Goal: Task Accomplishment & Management: Use online tool/utility

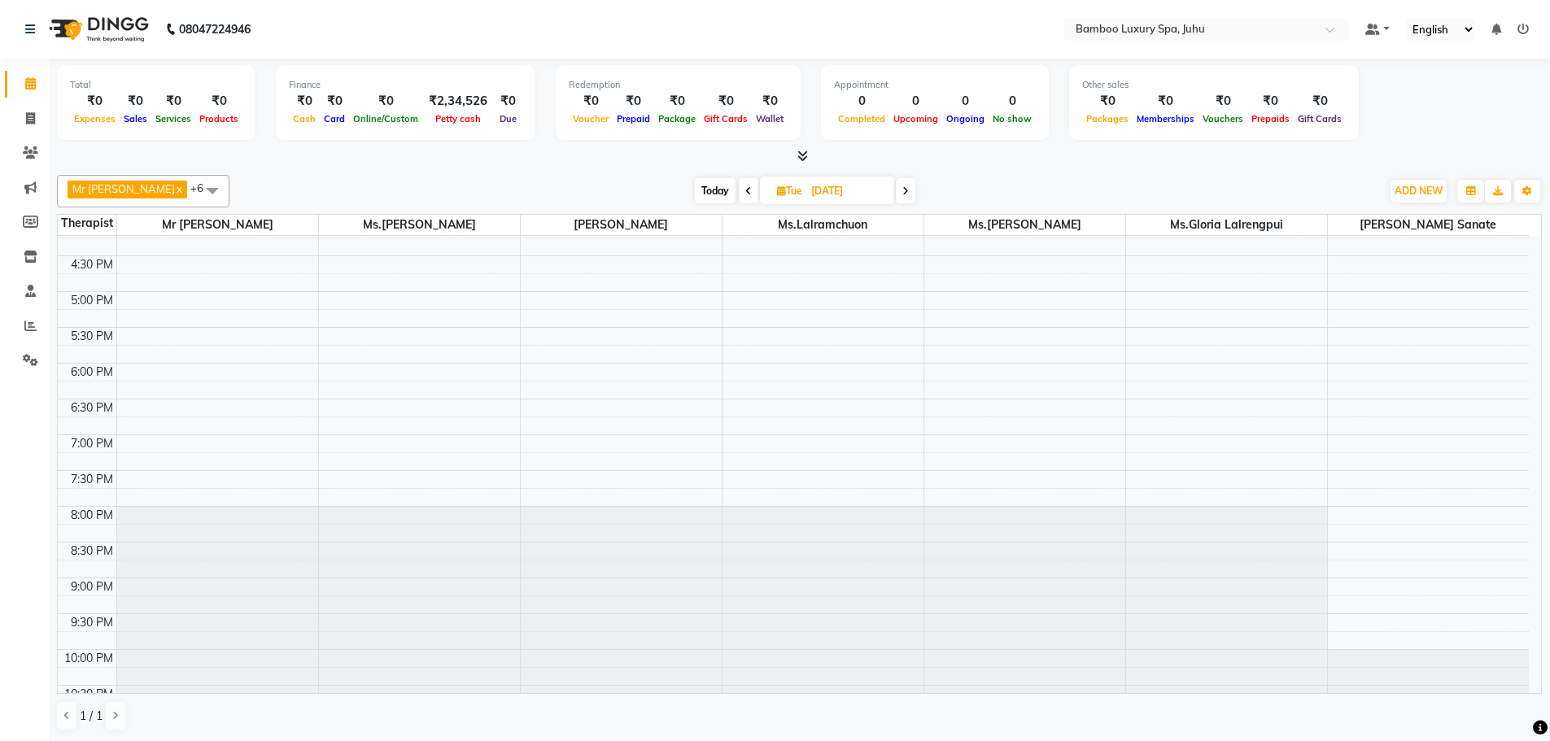
scroll to position [544, 0]
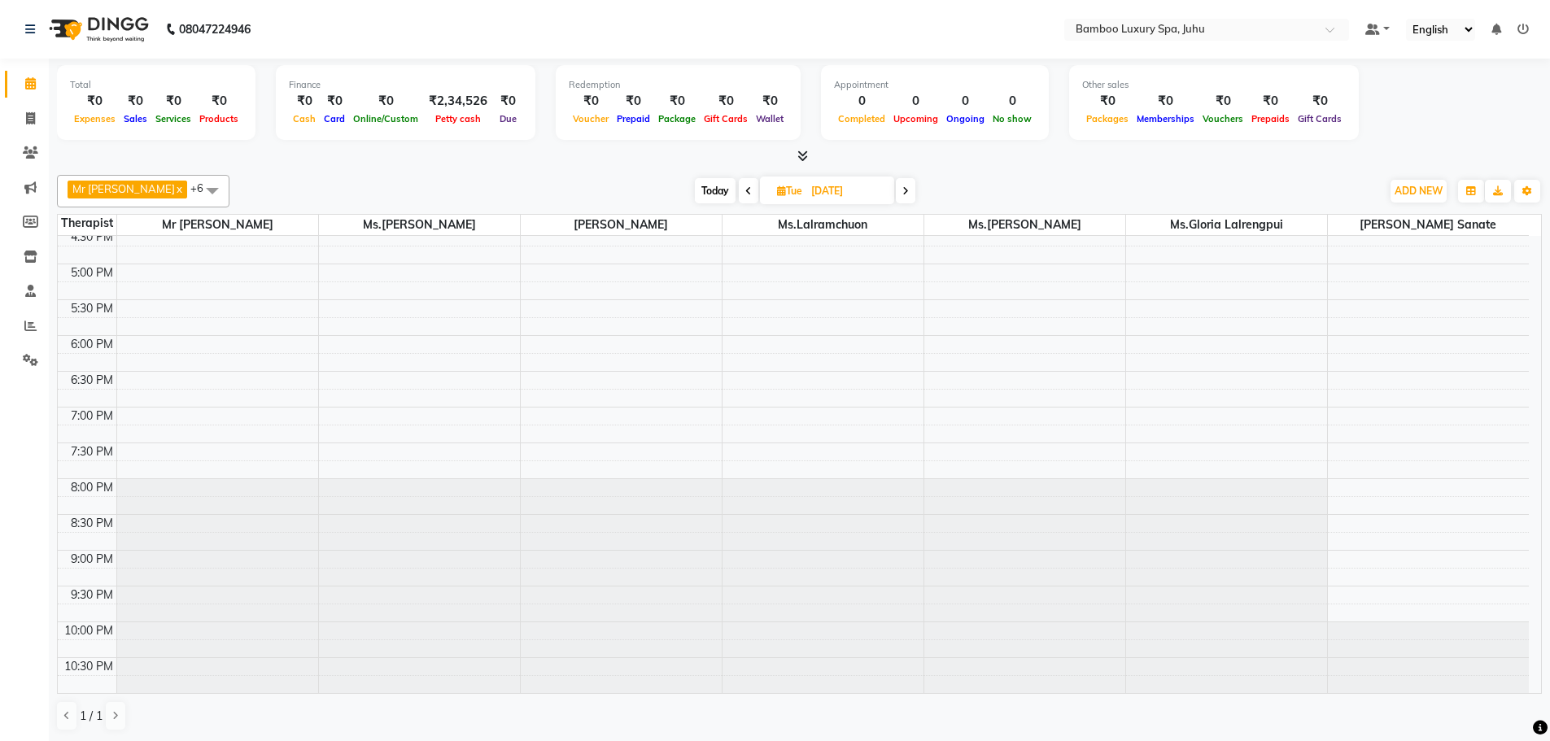
click at [909, 189] on icon at bounding box center [906, 191] width 7 height 10
type input "[DATE]"
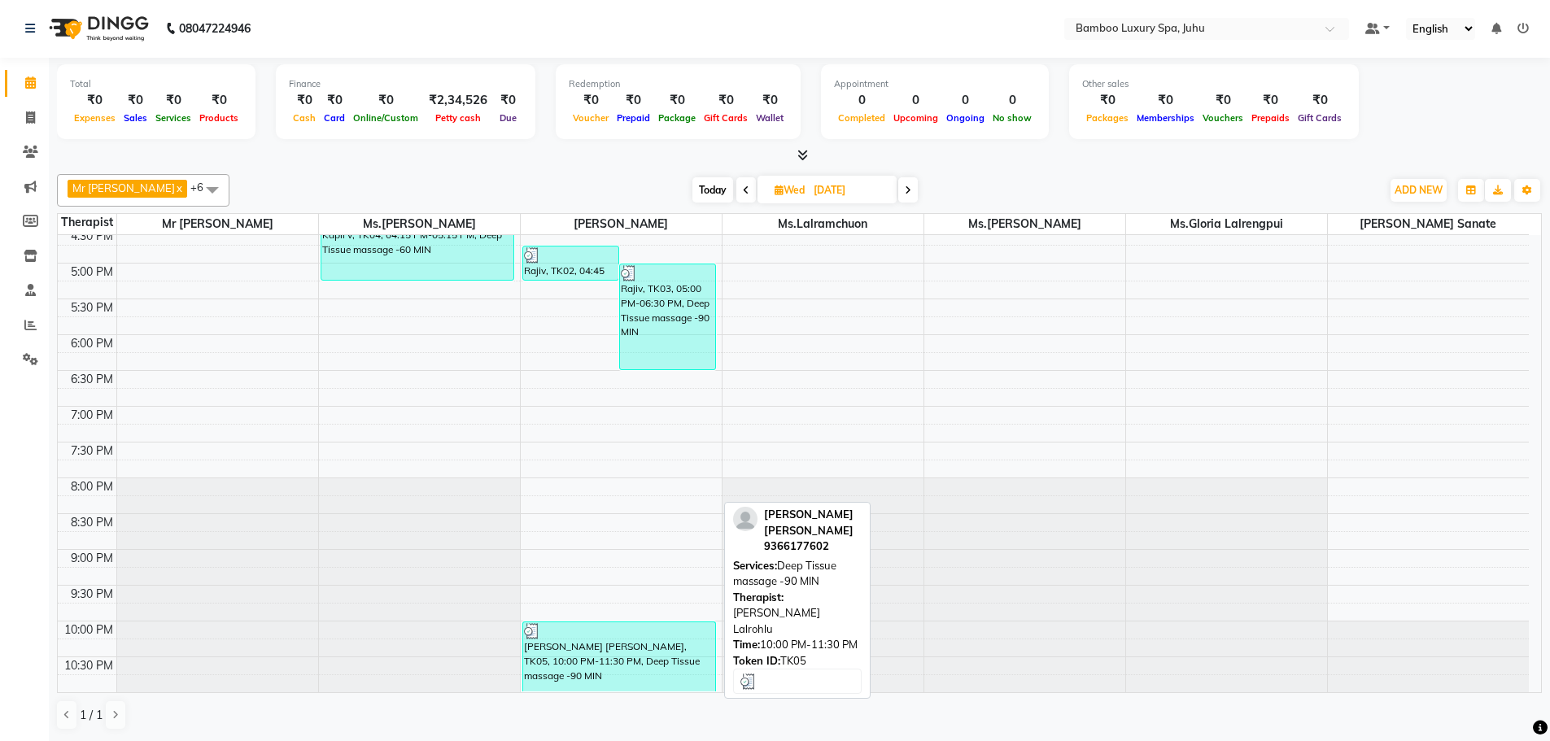
click at [636, 651] on div "[PERSON_NAME] [PERSON_NAME], TK05, 10:00 PM-11:30 PM, Deep Tissue massage -90 M…" at bounding box center [619, 657] width 193 height 69
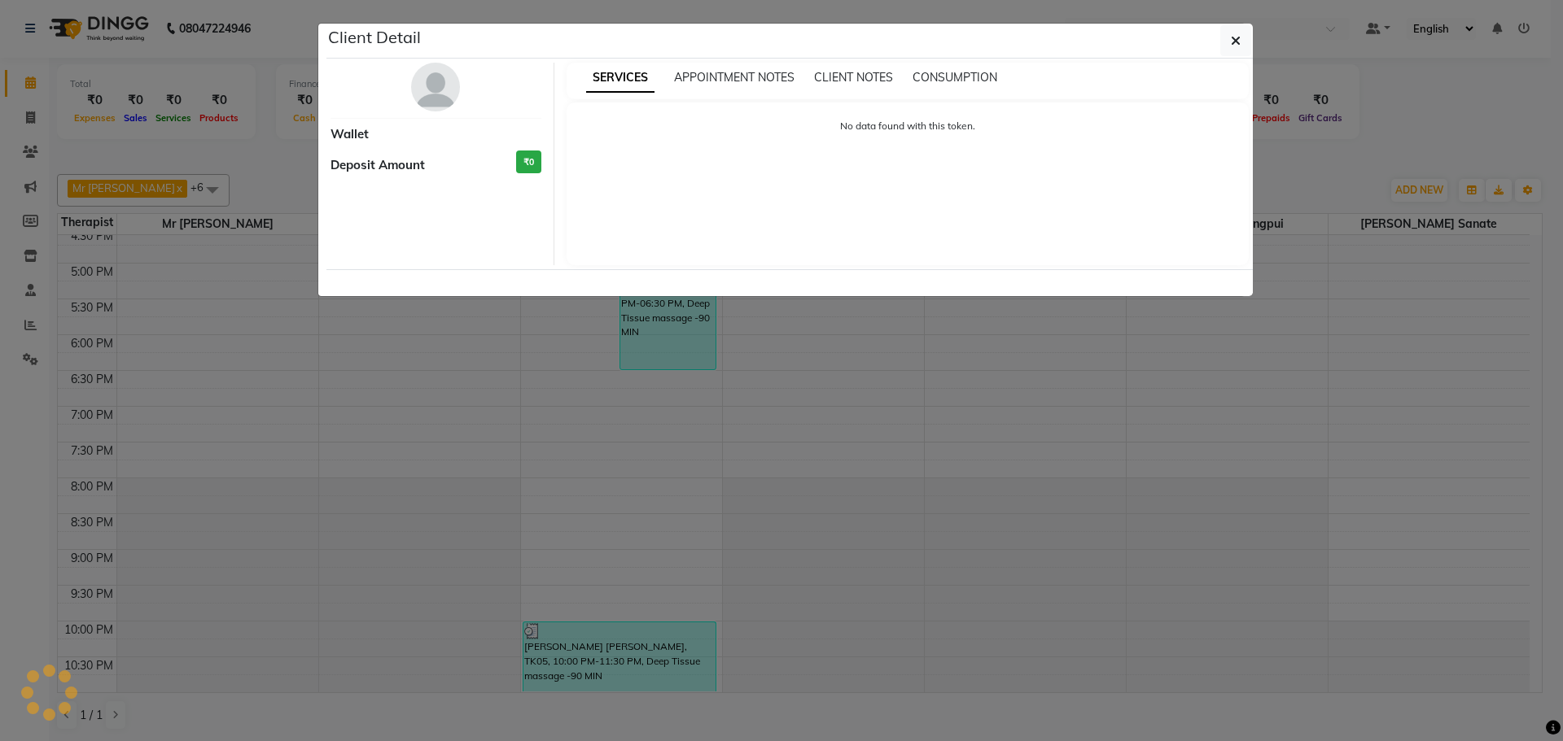
select select "3"
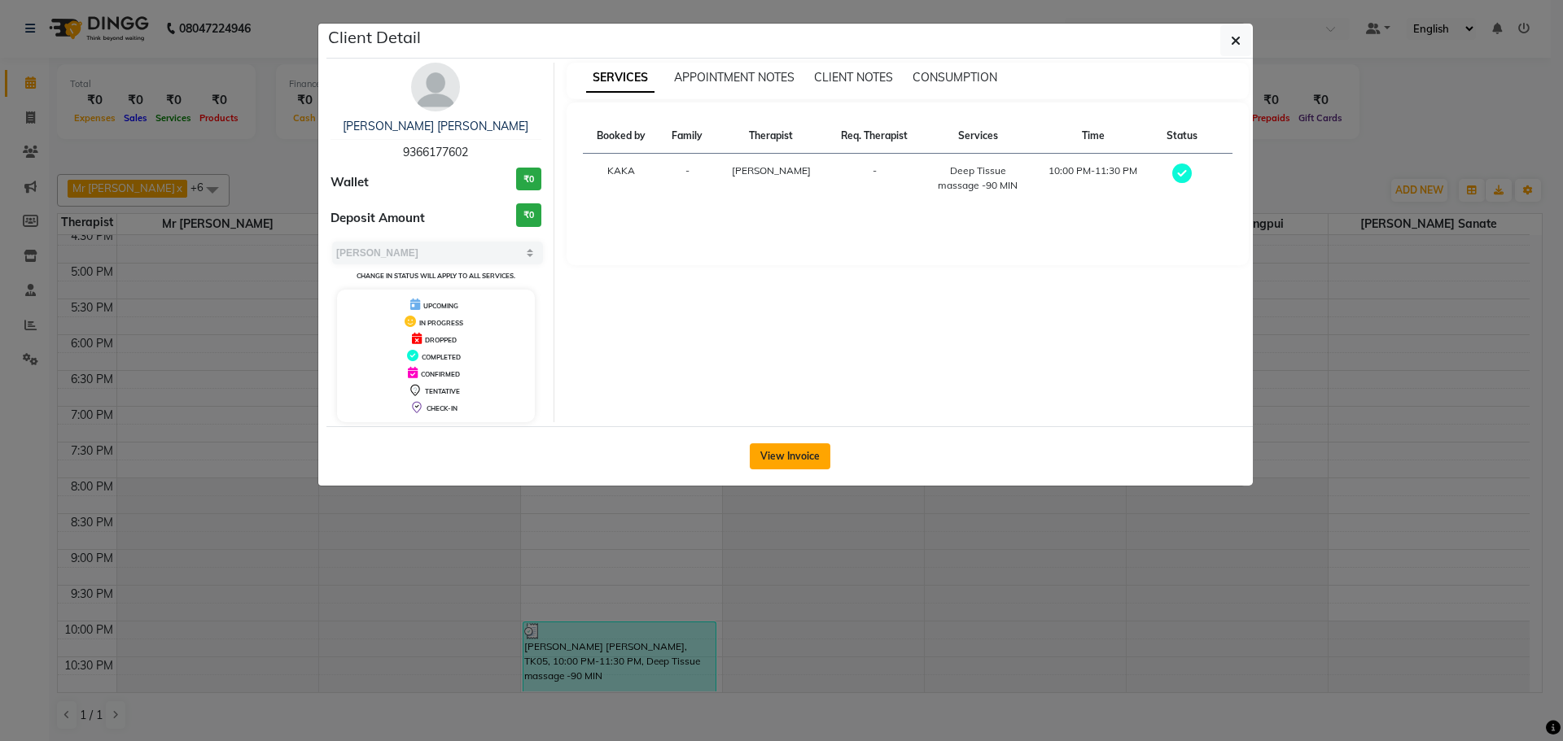
click at [805, 451] on button "View Invoice" at bounding box center [790, 457] width 81 height 26
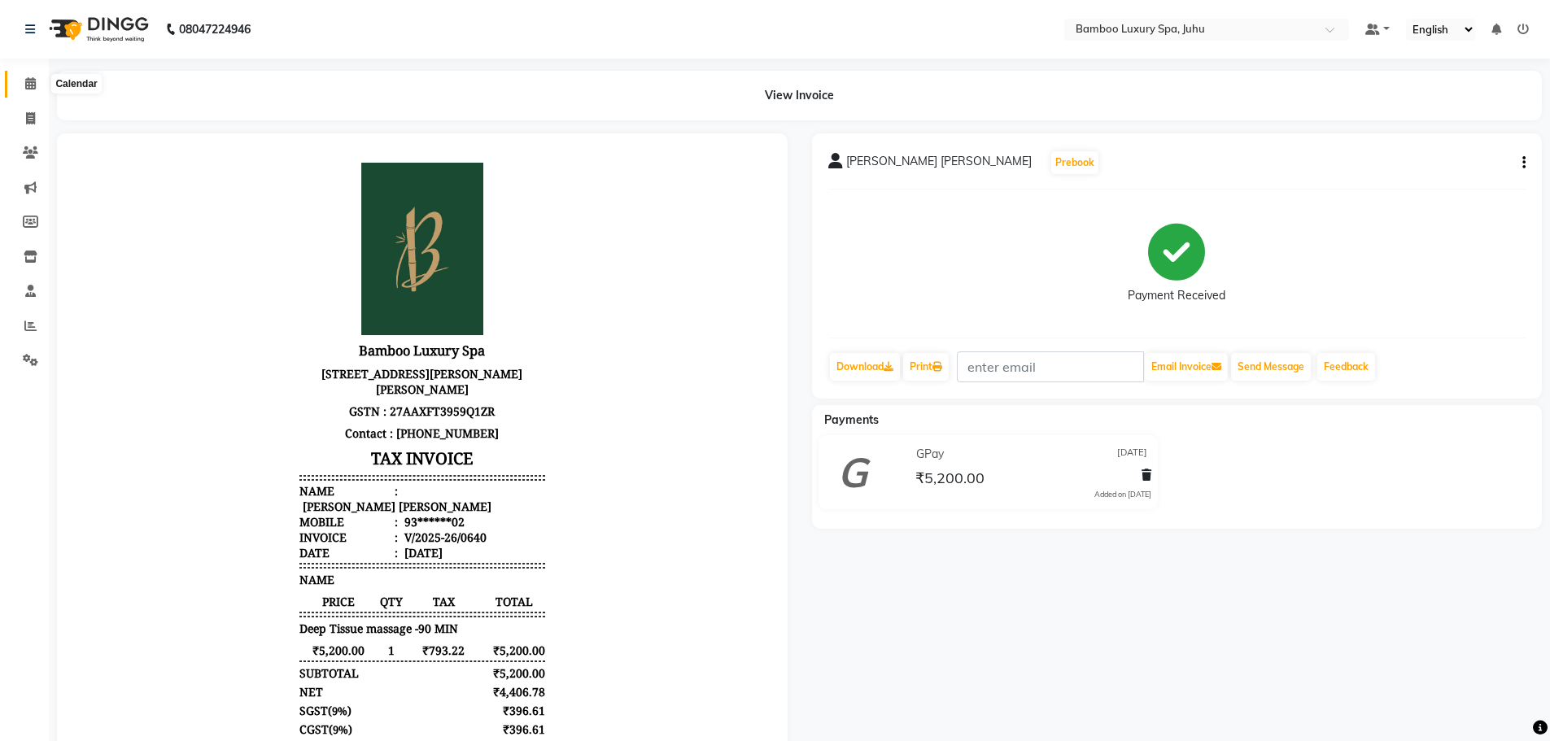
click at [31, 76] on span at bounding box center [30, 84] width 28 height 19
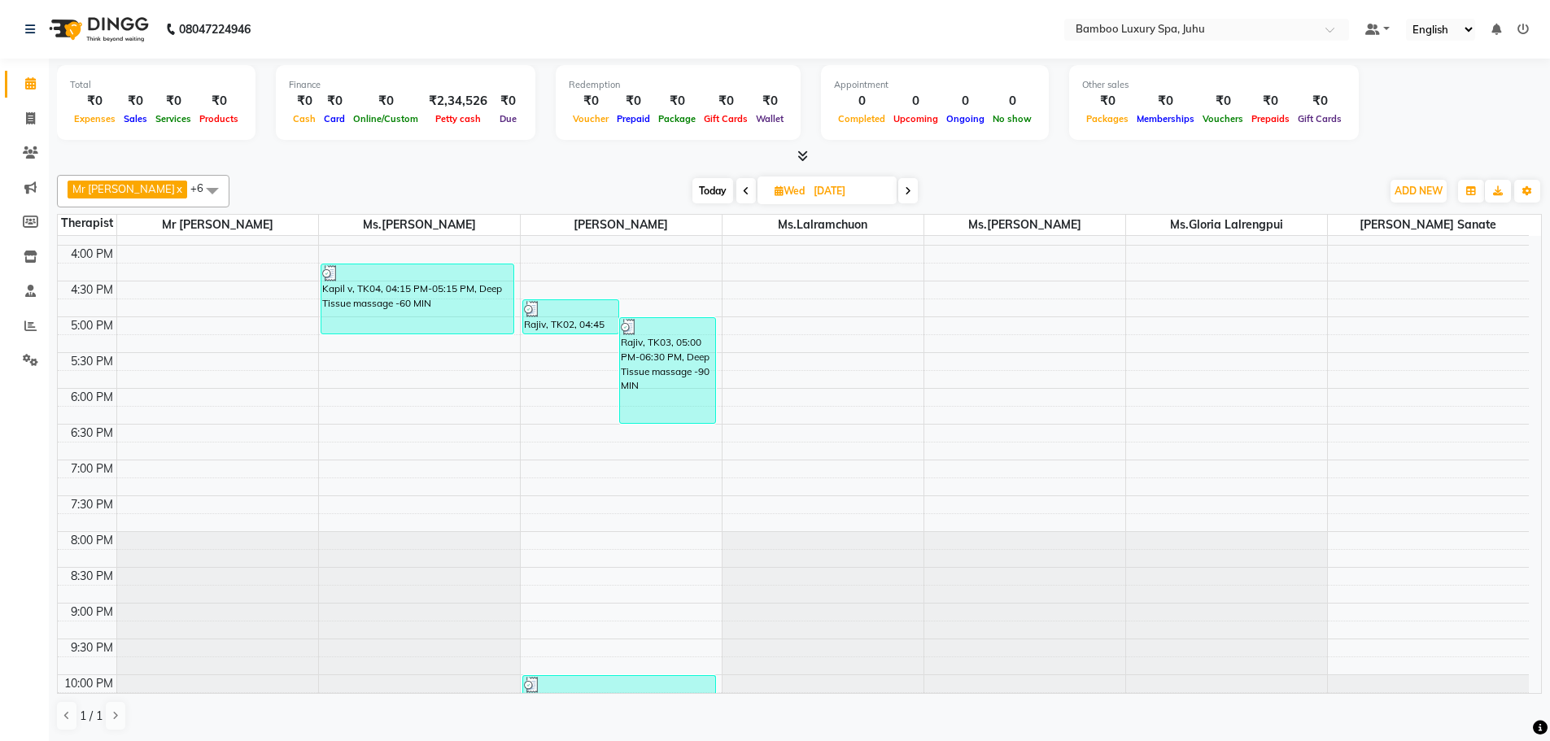
scroll to position [300, 0]
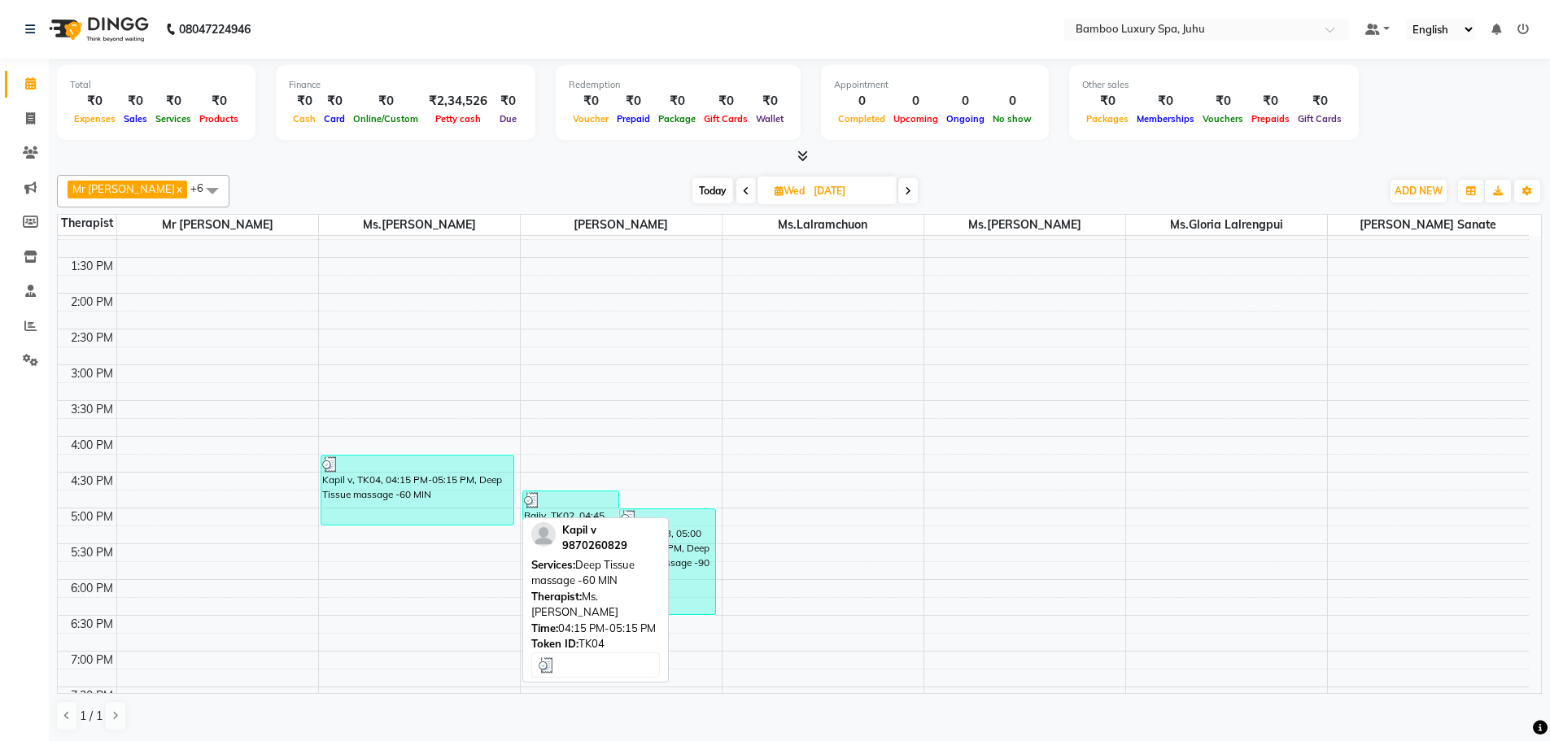
click at [413, 477] on div "Kapil v, TK04, 04:15 PM-05:15 PM, Deep Tissue massage -60 MIN" at bounding box center [417, 490] width 193 height 69
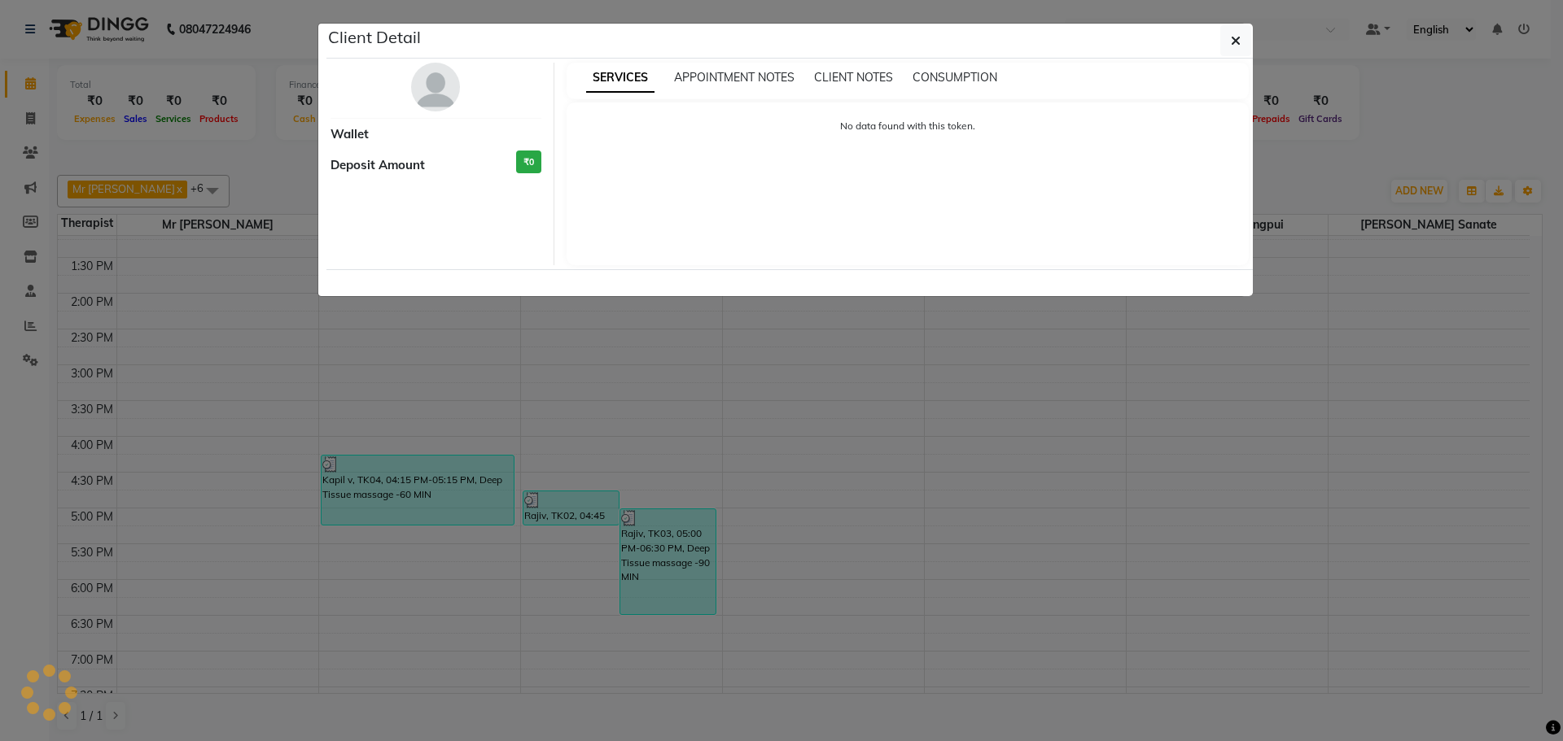
select select "3"
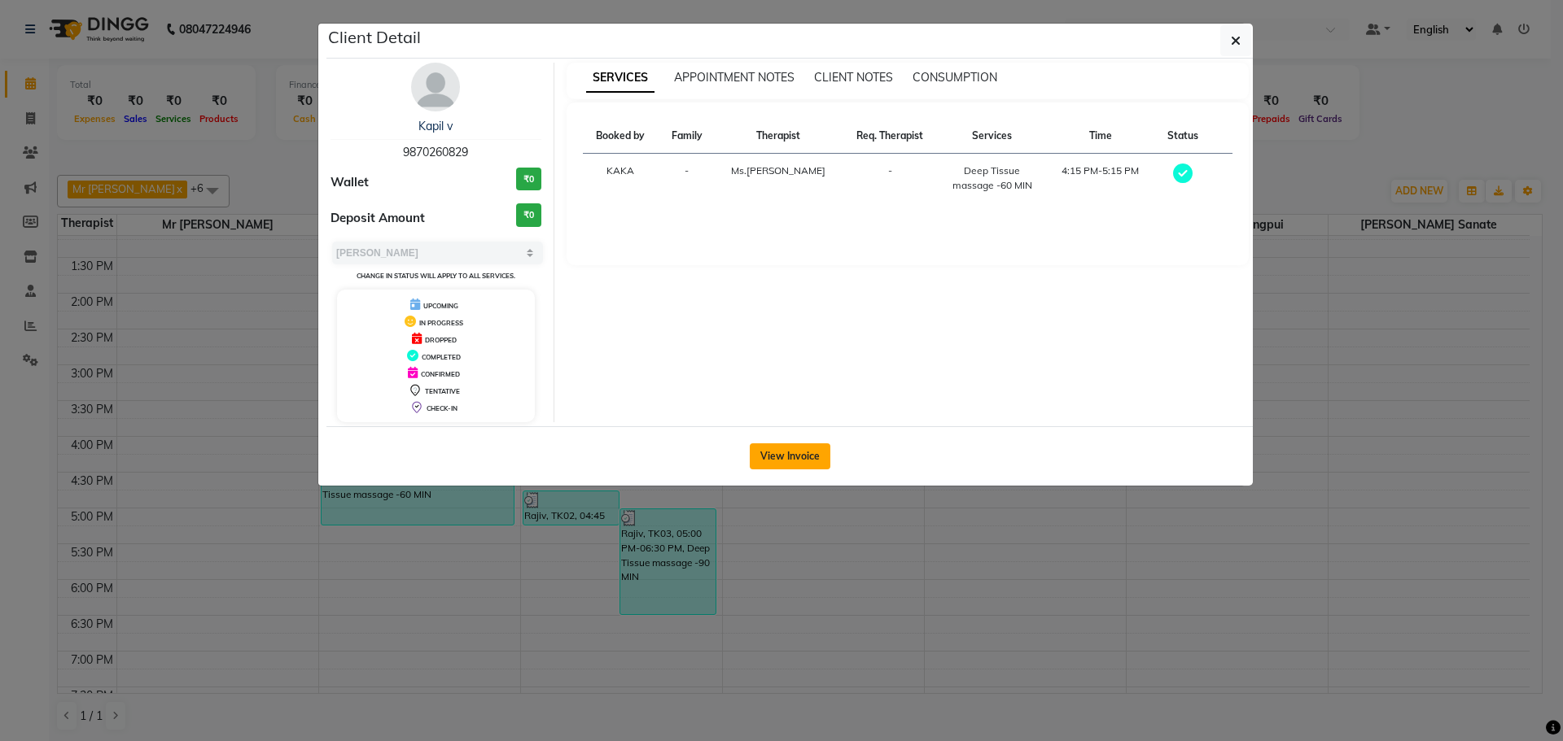
click at [787, 455] on button "View Invoice" at bounding box center [790, 457] width 81 height 26
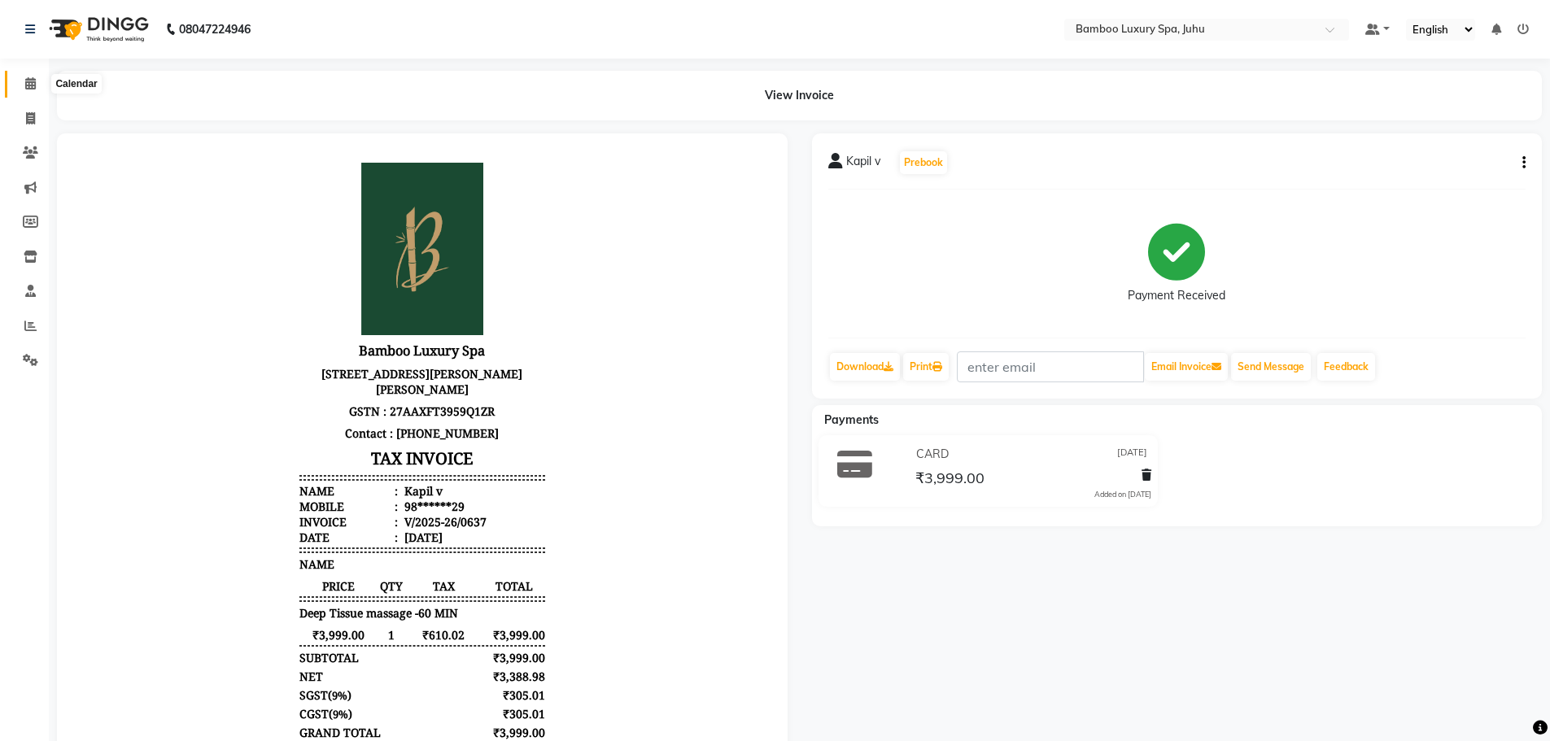
click at [31, 85] on icon at bounding box center [30, 83] width 11 height 12
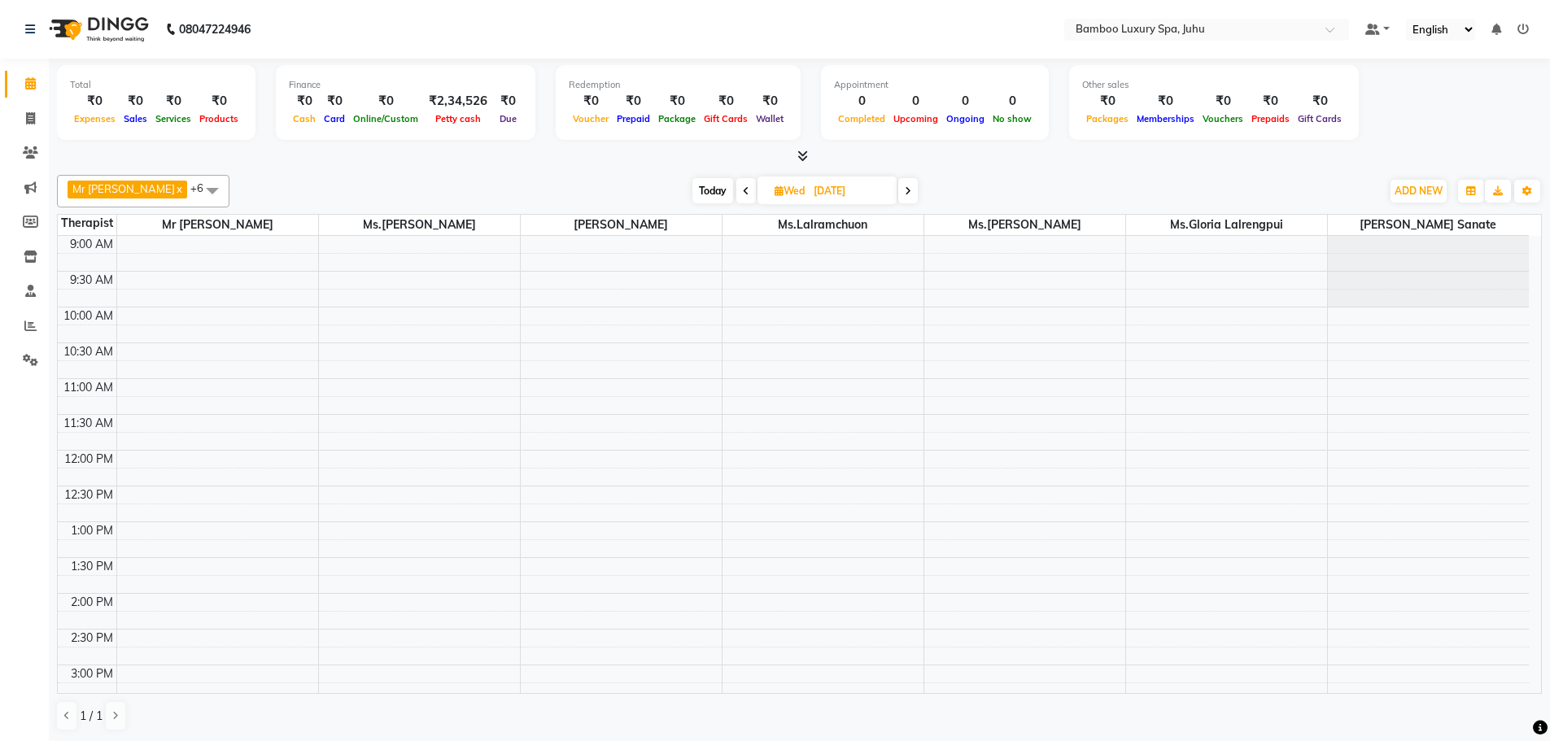
click at [750, 195] on icon at bounding box center [746, 191] width 7 height 10
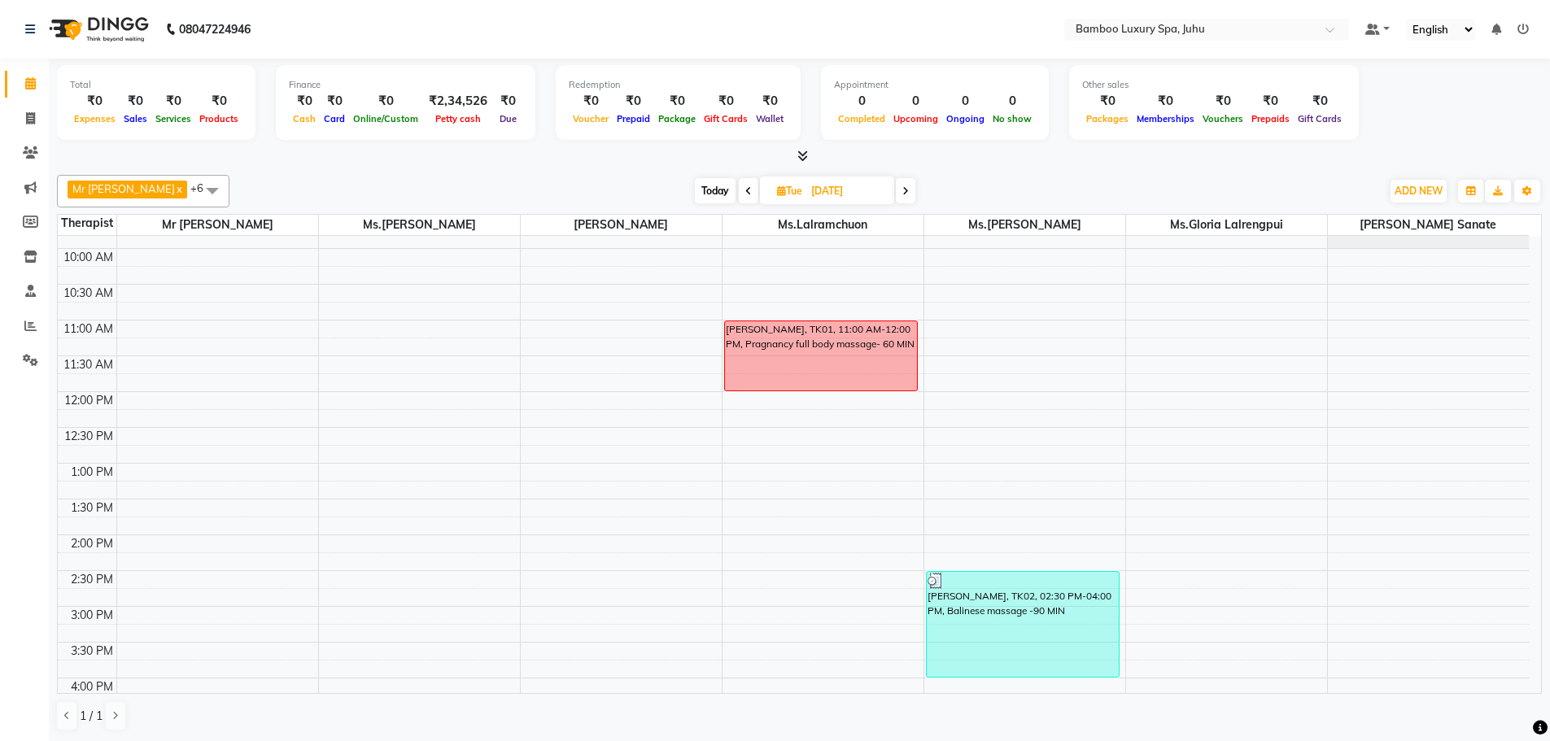
scroll to position [56, 0]
click at [720, 198] on span "Today" at bounding box center [715, 190] width 41 height 25
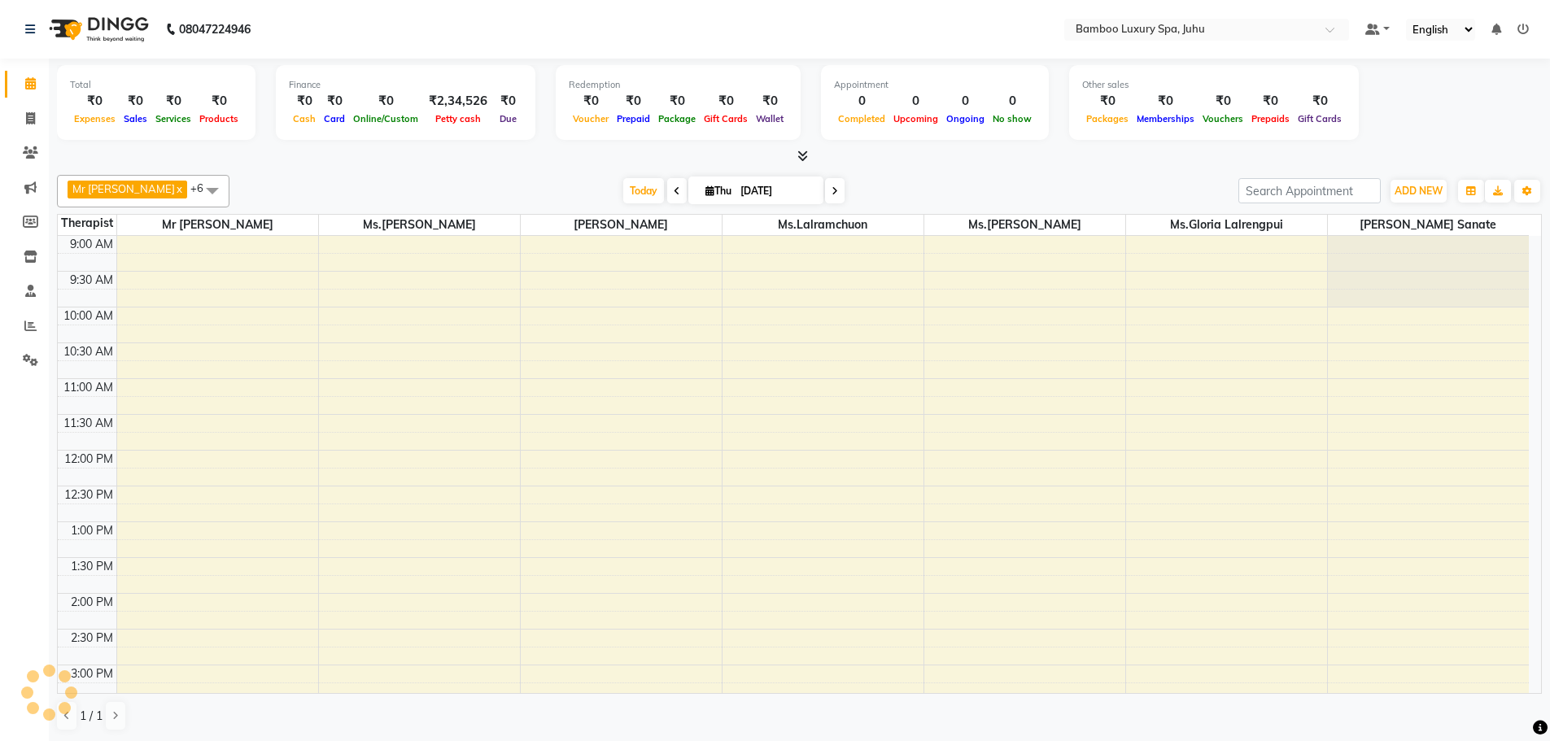
scroll to position [544, 0]
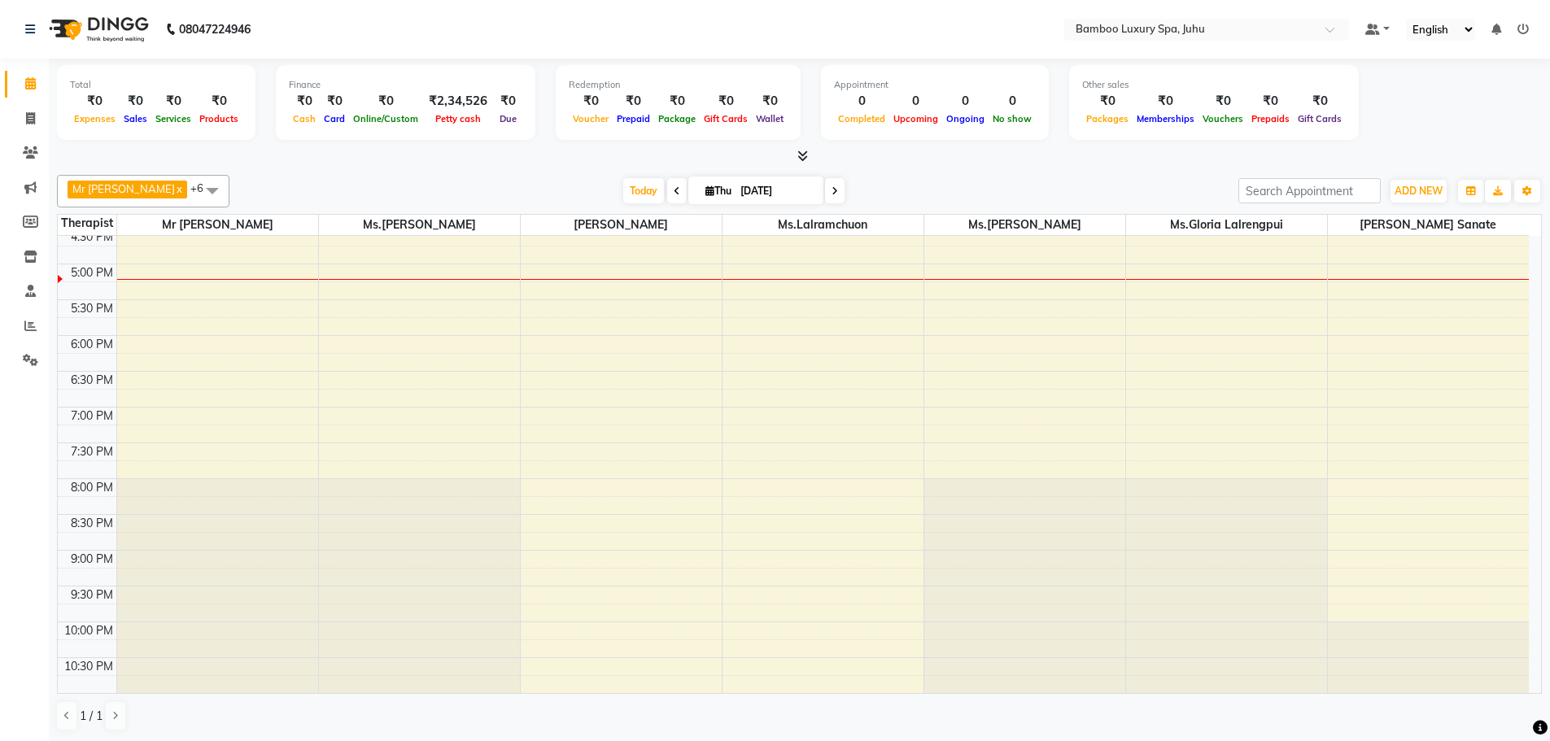
click at [680, 189] on icon at bounding box center [677, 191] width 7 height 10
type input "[DATE]"
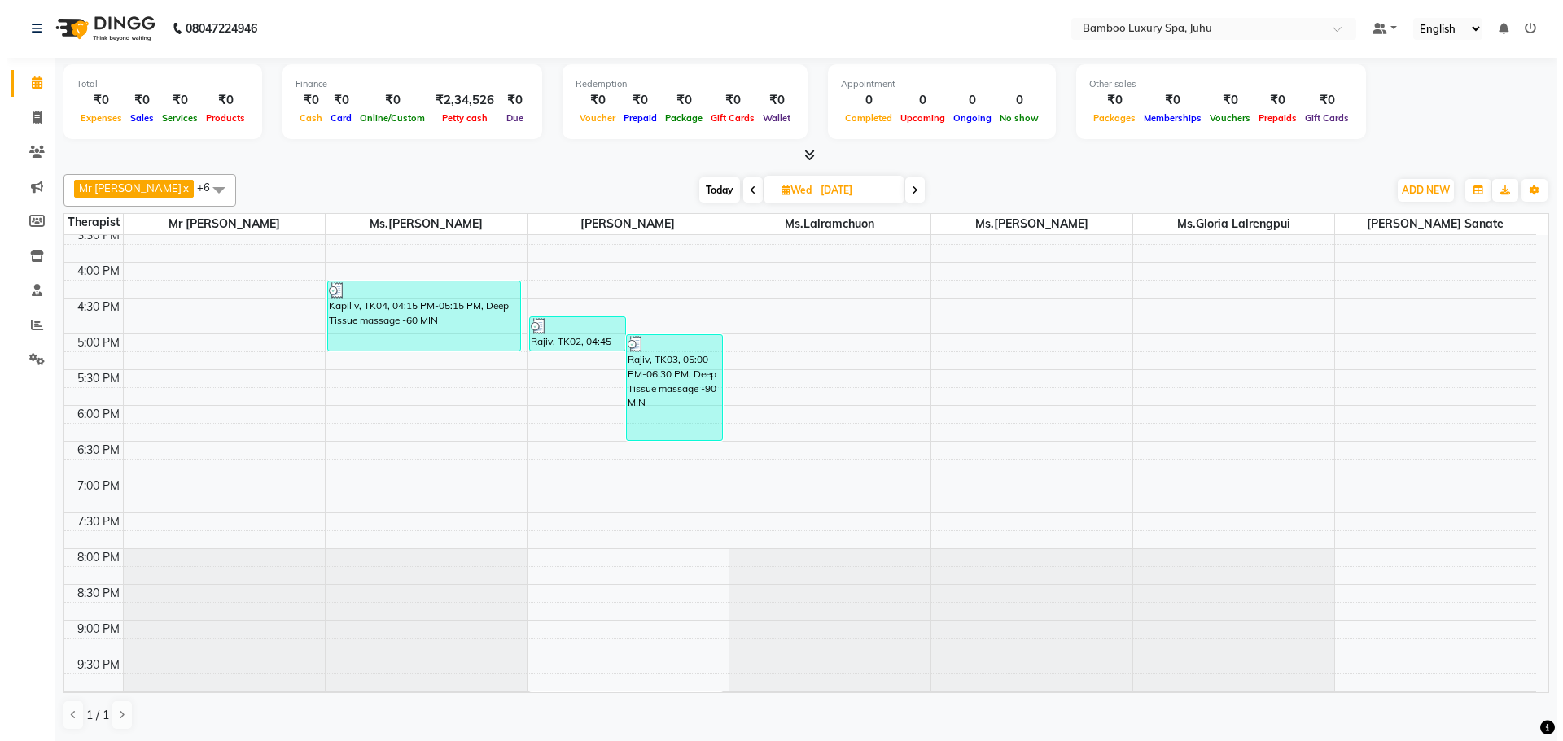
scroll to position [382, 0]
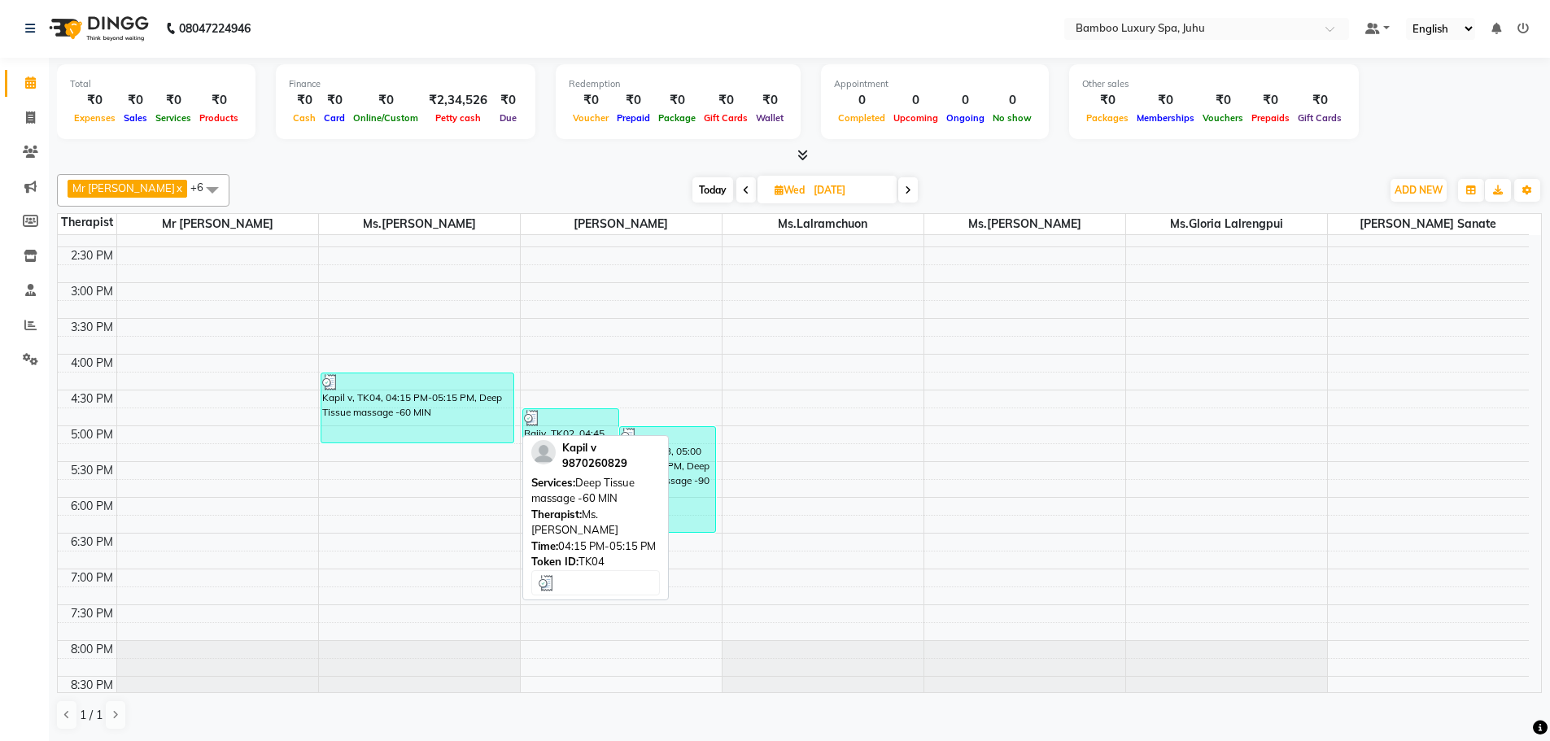
click at [432, 413] on div "Kapil v, TK04, 04:15 PM-05:15 PM, Deep Tissue massage -60 MIN" at bounding box center [417, 408] width 193 height 69
select select "3"
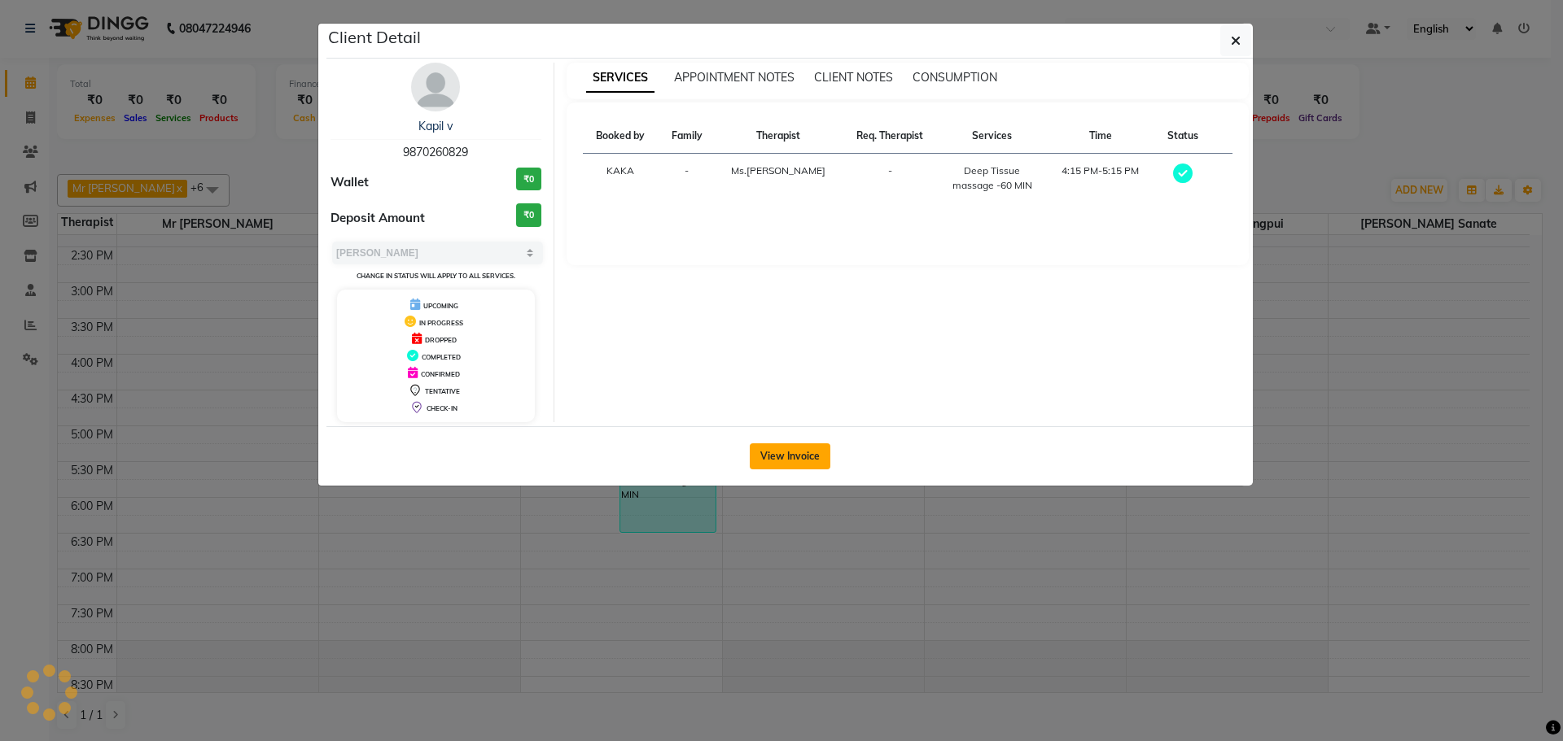
click at [791, 450] on button "View Invoice" at bounding box center [790, 457] width 81 height 26
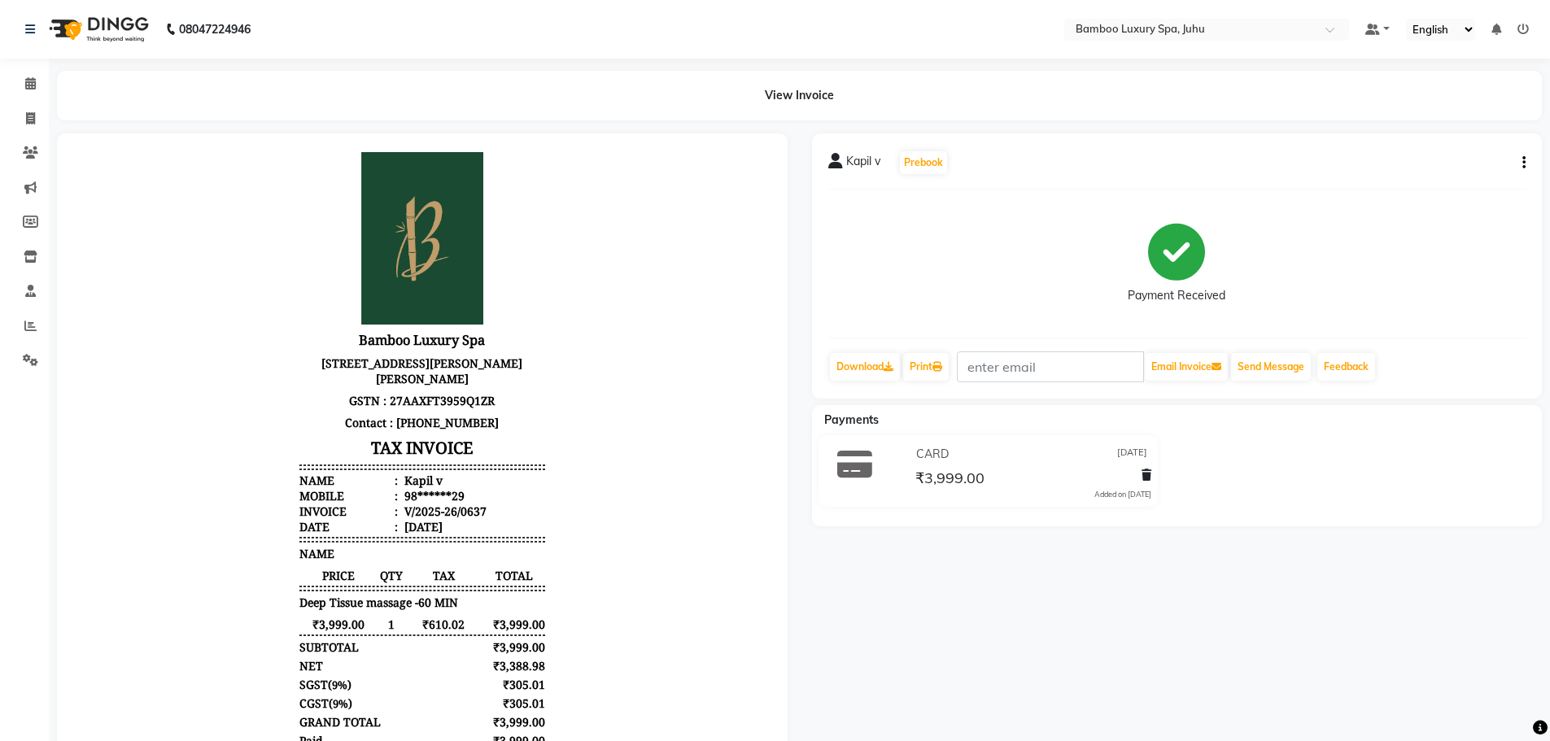
scroll to position [13, 0]
click at [28, 86] on icon at bounding box center [30, 83] width 11 height 12
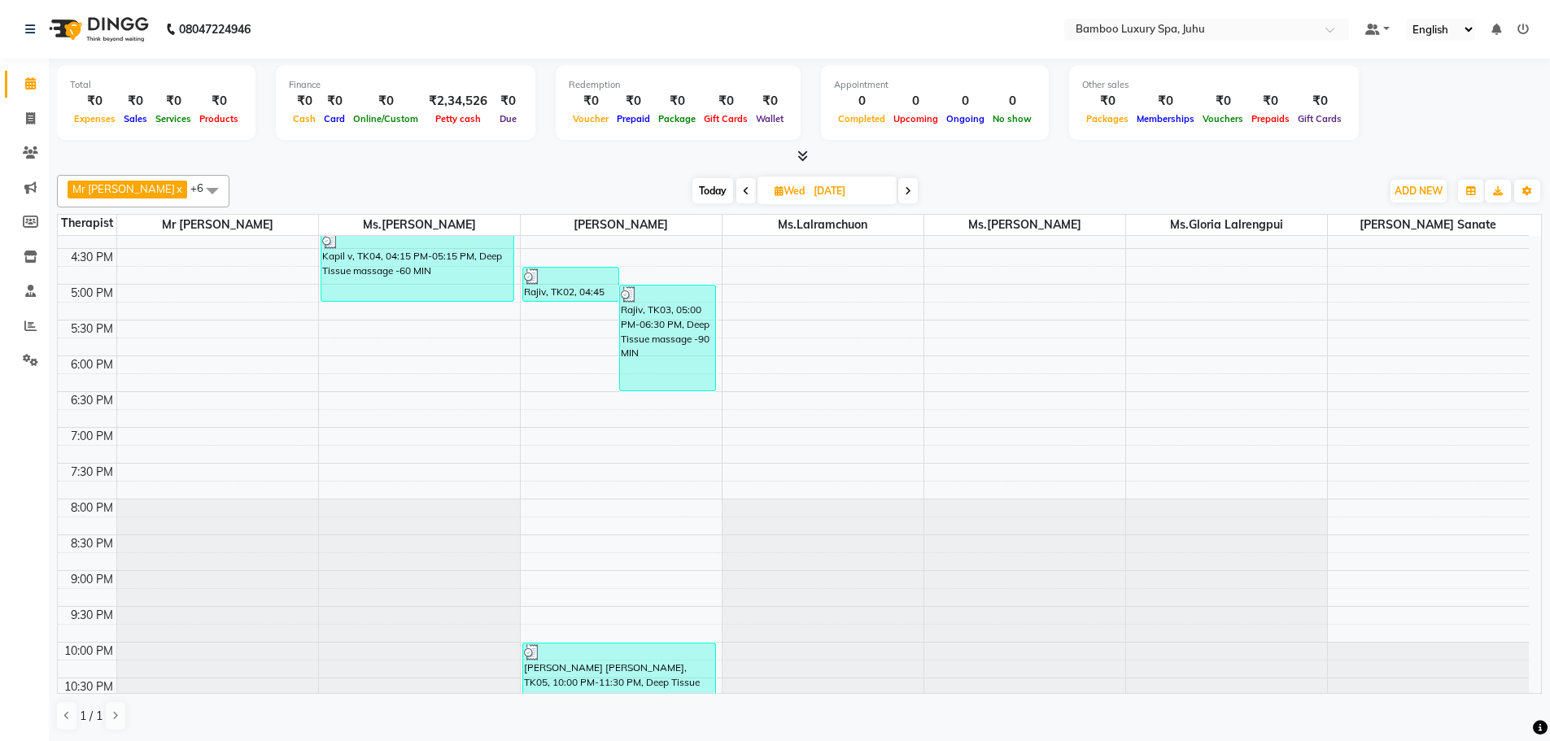
scroll to position [544, 0]
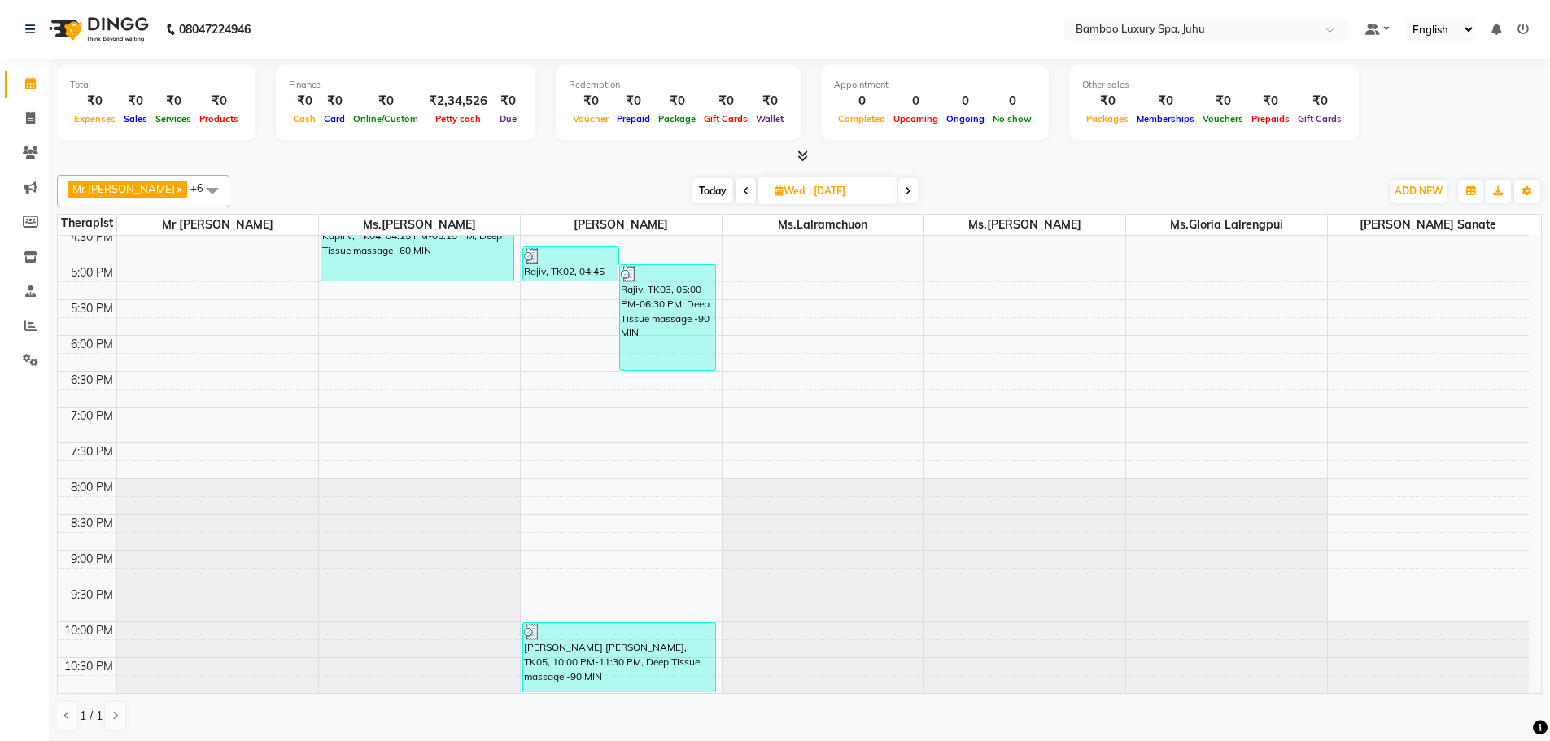
click at [918, 195] on span at bounding box center [909, 190] width 20 height 25
type input "[DATE]"
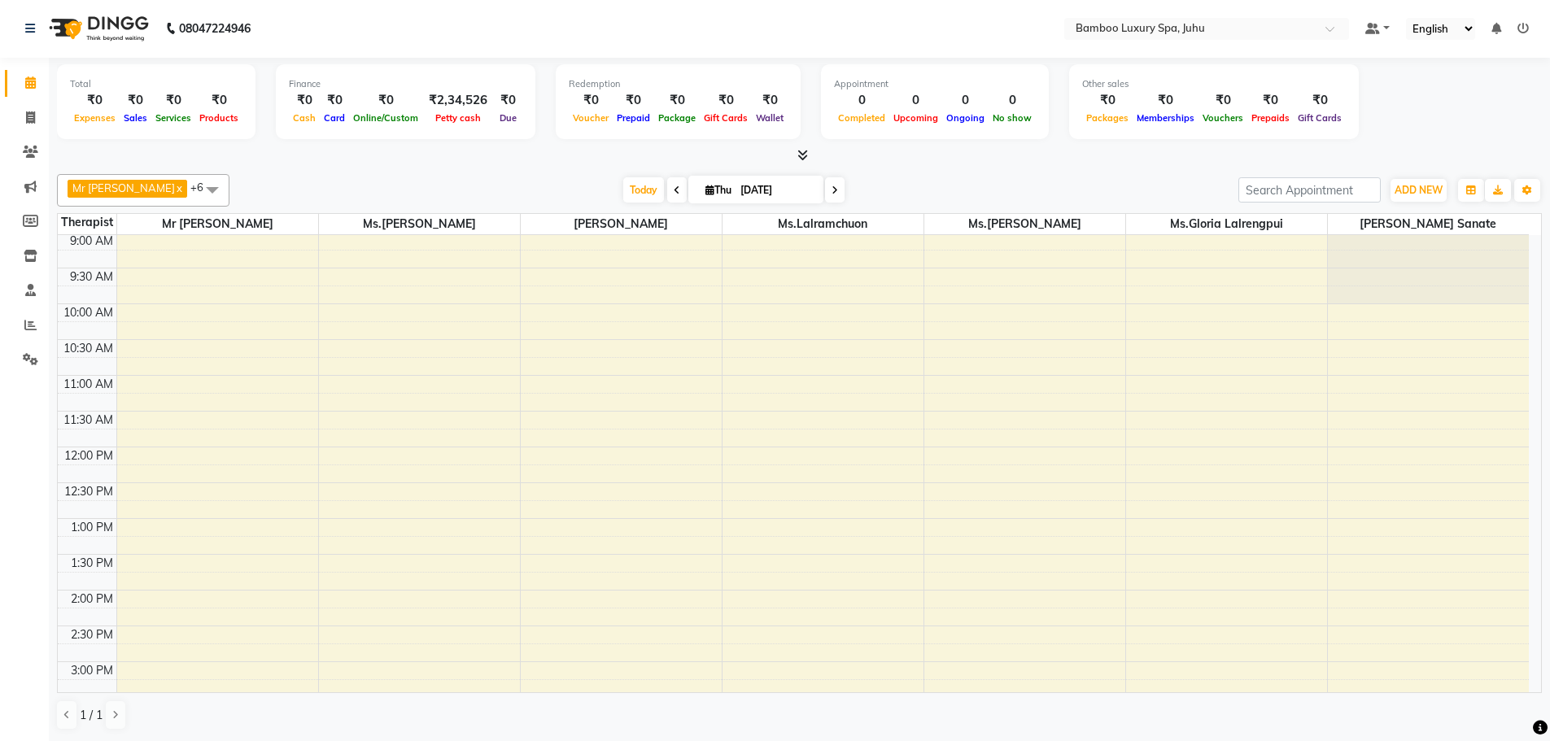
scroll to position [0, 0]
